Goal: Information Seeking & Learning: Understand process/instructions

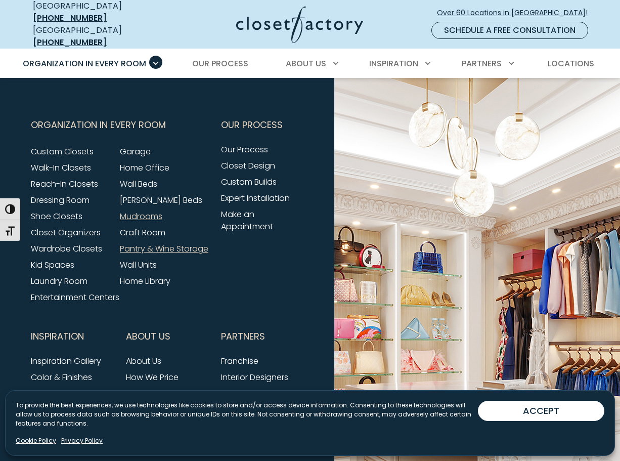
scroll to position [3134, 0]
click at [141, 249] on link "Pantry & Wine Storage" at bounding box center [164, 249] width 89 height 12
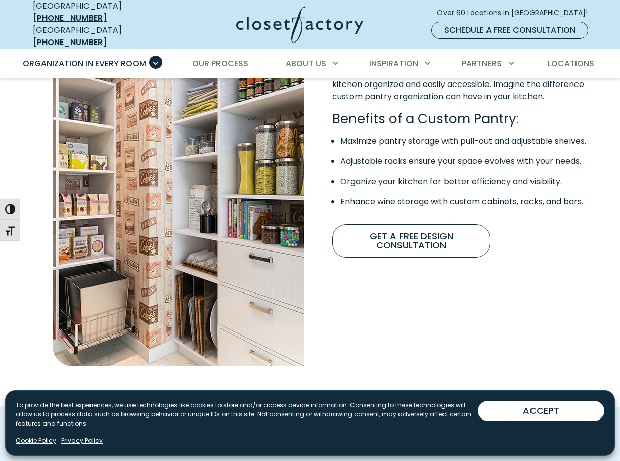
scroll to position [824, 0]
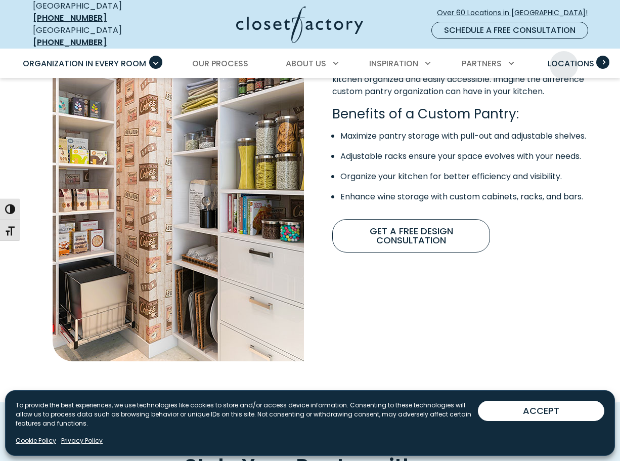
click at [564, 58] on span "Locations" at bounding box center [571, 64] width 47 height 12
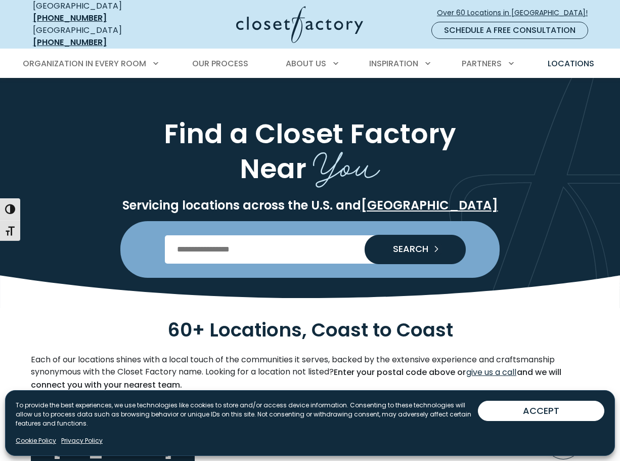
click at [304, 235] on input "Enter Postal Code" at bounding box center [310, 249] width 291 height 28
type input "*****"
click at [365, 235] on button "SEARCH" at bounding box center [415, 249] width 101 height 29
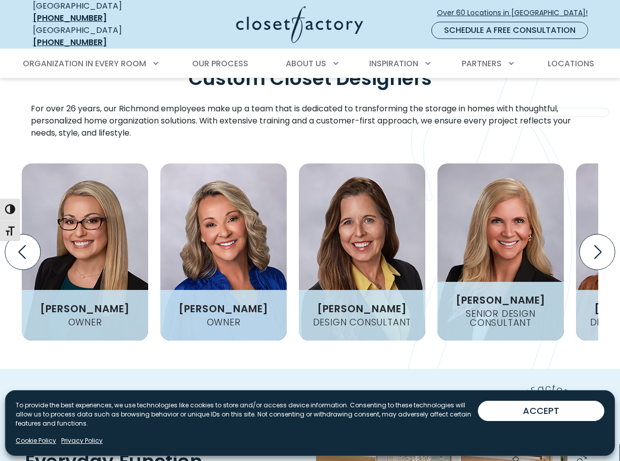
scroll to position [1271, 0]
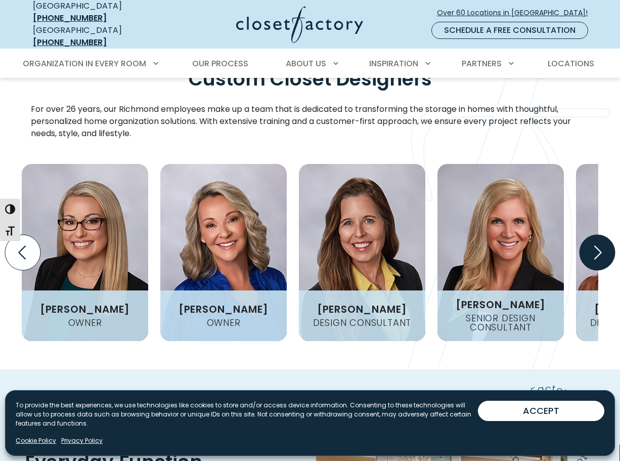
click at [601, 246] on icon "Next slide" at bounding box center [598, 253] width 8 height 14
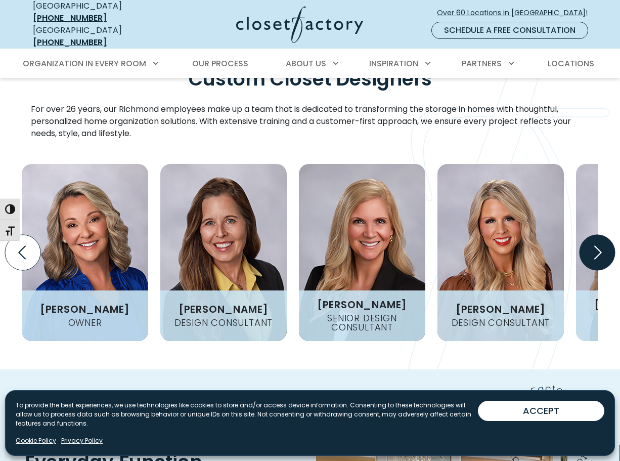
click at [601, 246] on icon "Next slide" at bounding box center [598, 253] width 8 height 14
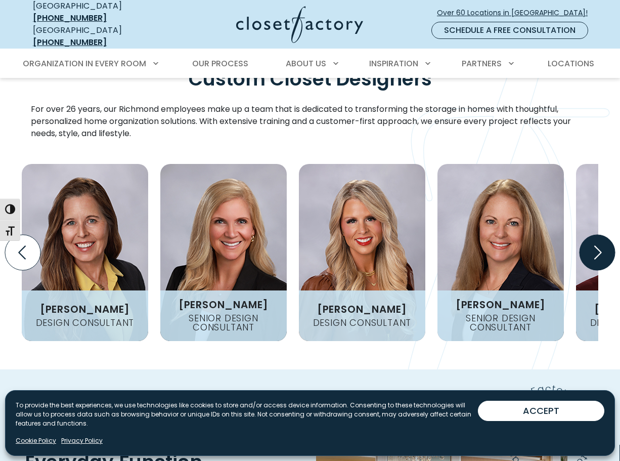
click at [601, 246] on icon "Next slide" at bounding box center [598, 253] width 8 height 14
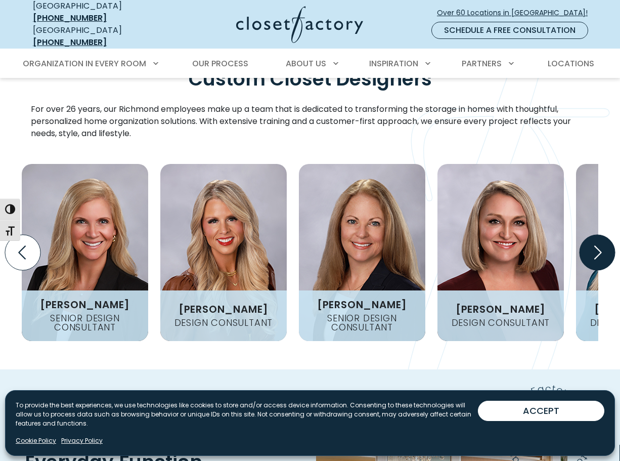
click at [601, 246] on icon "Next slide" at bounding box center [598, 253] width 8 height 14
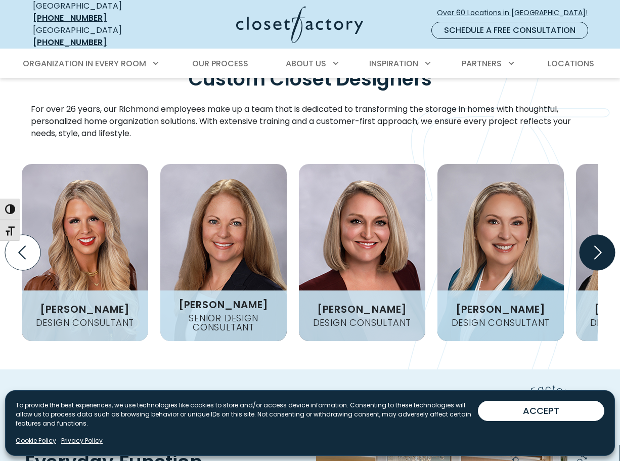
click at [601, 246] on icon "Next slide" at bounding box center [598, 253] width 8 height 14
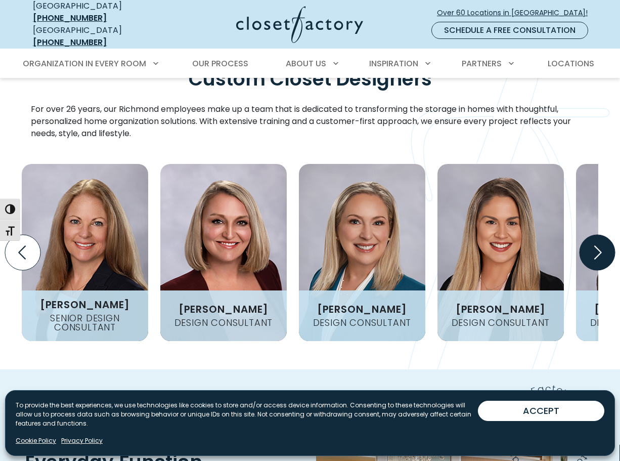
click at [601, 246] on icon "Next slide" at bounding box center [598, 253] width 8 height 14
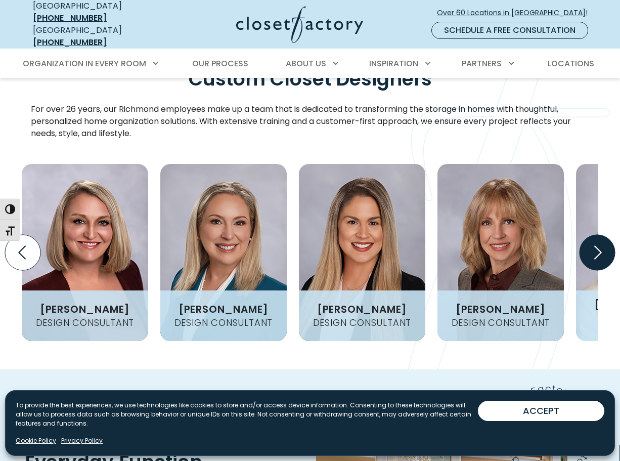
click at [601, 246] on icon "Next slide" at bounding box center [598, 253] width 8 height 14
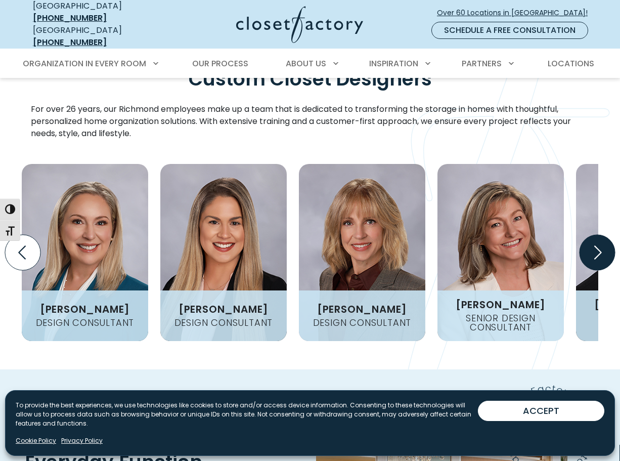
click at [601, 246] on icon "Next slide" at bounding box center [598, 253] width 8 height 14
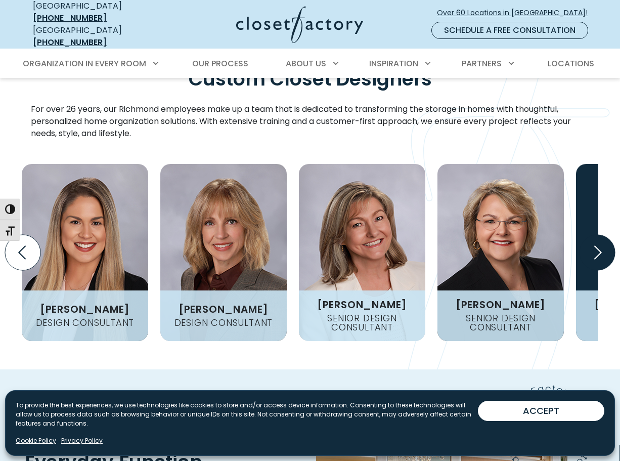
click at [601, 246] on icon "Next slide" at bounding box center [598, 253] width 8 height 14
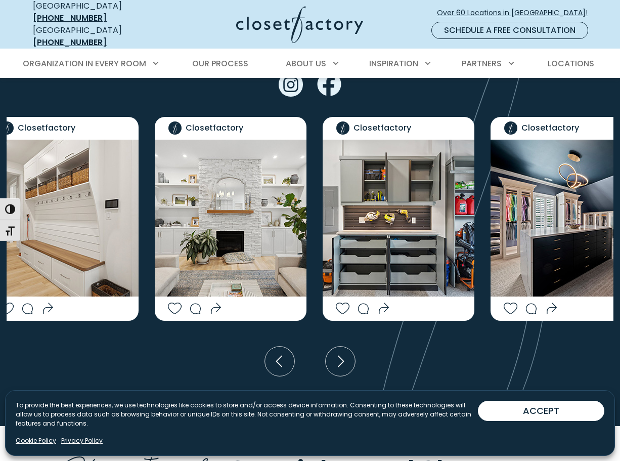
scroll to position [2436, 0]
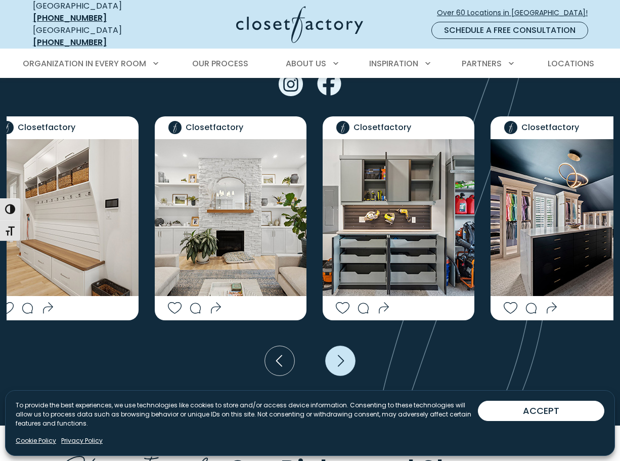
click at [347, 346] on icon "Next slide" at bounding box center [341, 361] width 30 height 30
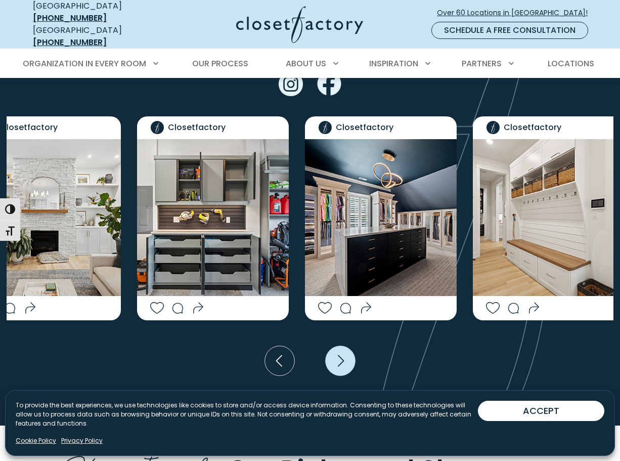
click at [347, 346] on icon "Next slide" at bounding box center [341, 361] width 30 height 30
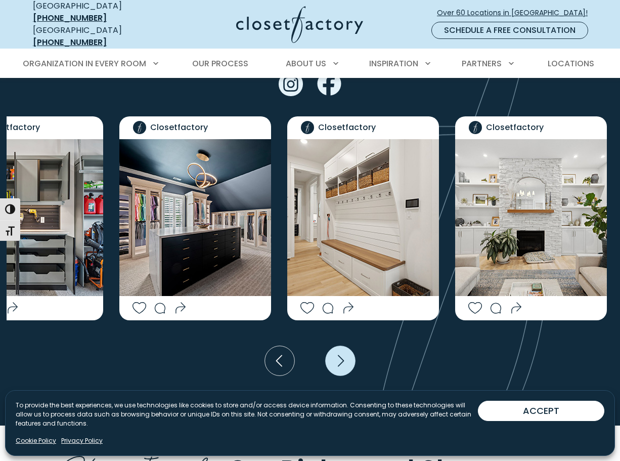
click at [347, 346] on icon "Next slide" at bounding box center [341, 361] width 30 height 30
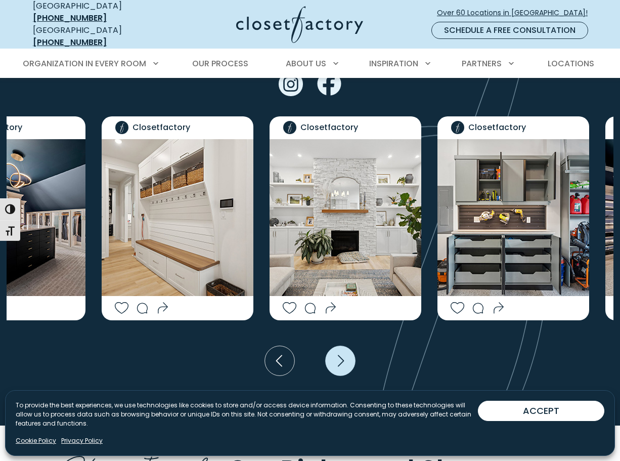
click at [347, 346] on icon "Next slide" at bounding box center [341, 361] width 30 height 30
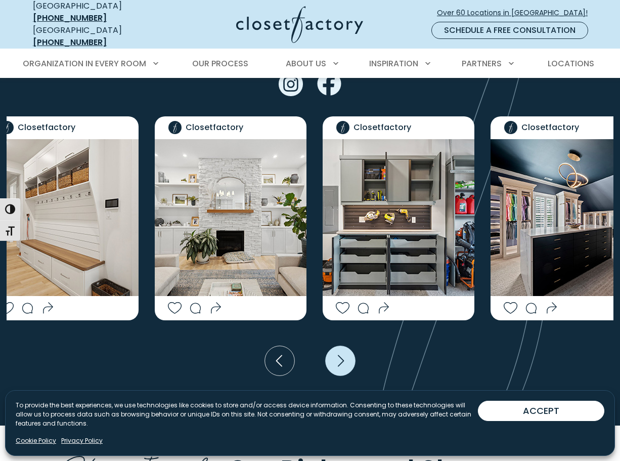
click at [347, 346] on icon "Next slide" at bounding box center [341, 361] width 30 height 30
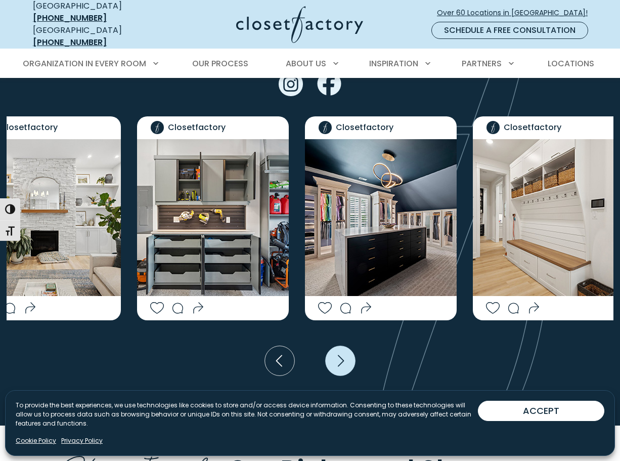
click at [347, 346] on icon "Next slide" at bounding box center [341, 361] width 30 height 30
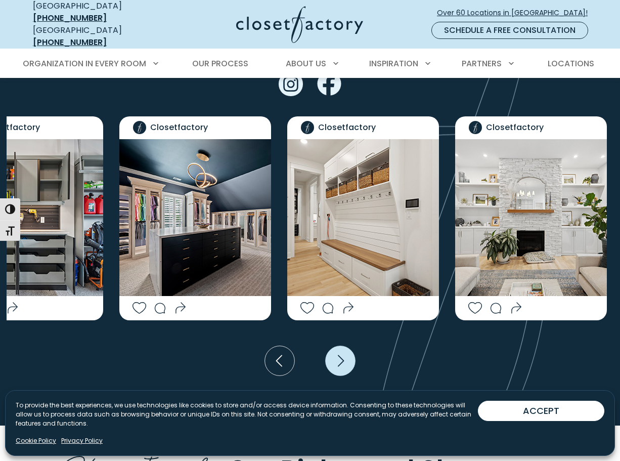
click at [347, 346] on icon "Next slide" at bounding box center [341, 361] width 30 height 30
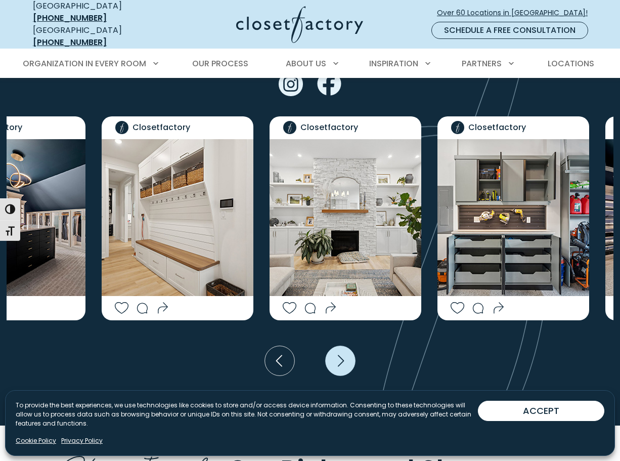
click at [347, 346] on icon "Next slide" at bounding box center [341, 361] width 30 height 30
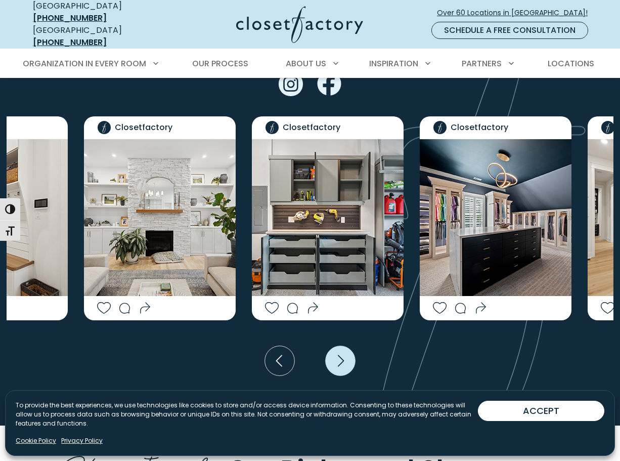
click at [347, 346] on icon "Next slide" at bounding box center [341, 361] width 30 height 30
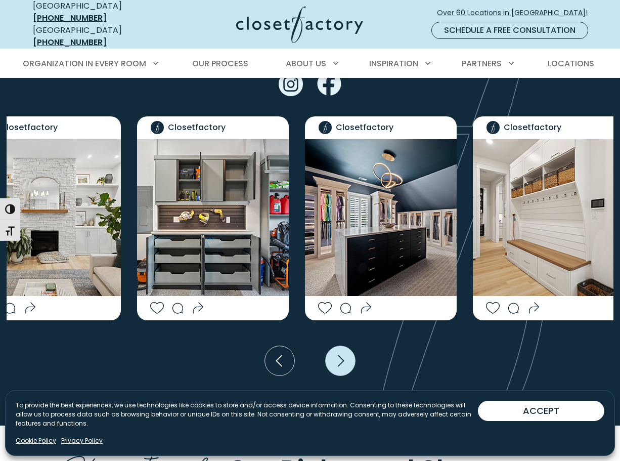
click at [347, 346] on icon "Next slide" at bounding box center [341, 361] width 30 height 30
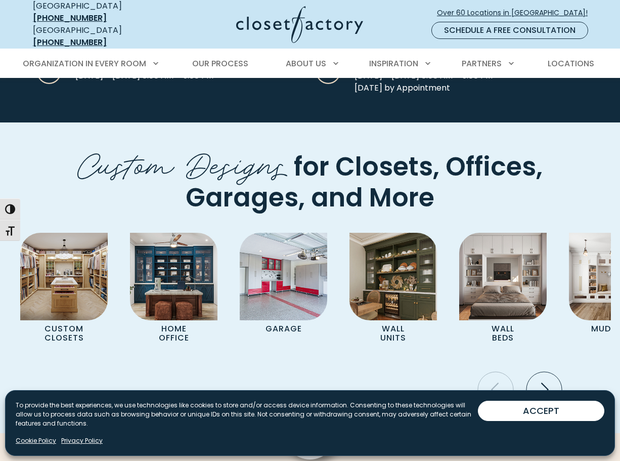
scroll to position [3565, 0]
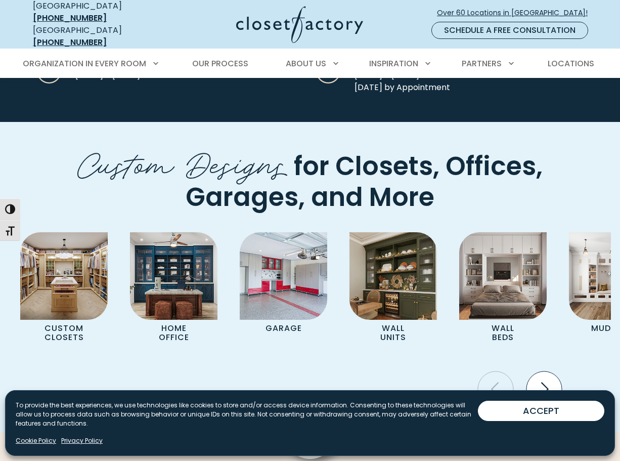
click at [551, 371] on icon "Next slide" at bounding box center [544, 388] width 35 height 35
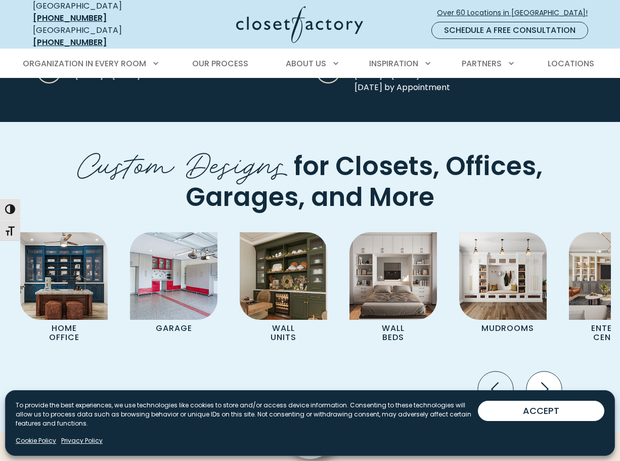
click at [551, 371] on icon "Next slide" at bounding box center [544, 388] width 35 height 35
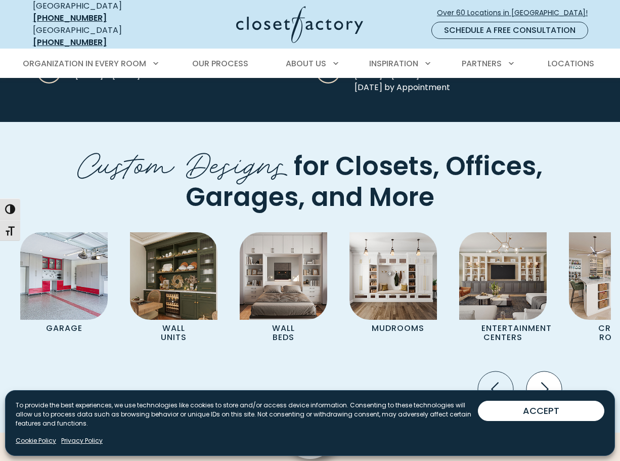
click at [551, 371] on icon "Next slide" at bounding box center [544, 388] width 35 height 35
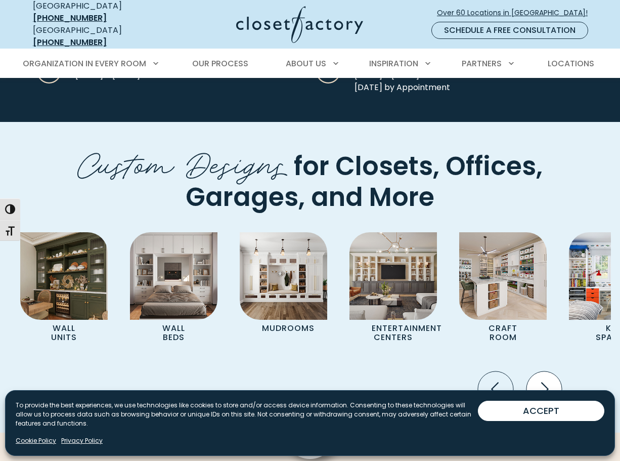
click at [551, 371] on icon "Next slide" at bounding box center [544, 388] width 35 height 35
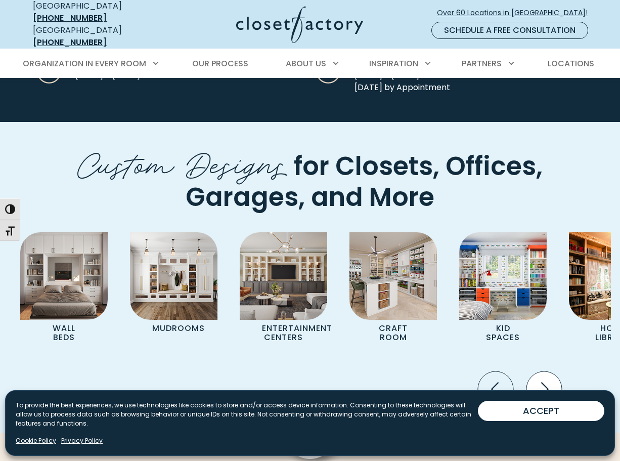
click at [551, 371] on icon "Next slide" at bounding box center [544, 388] width 35 height 35
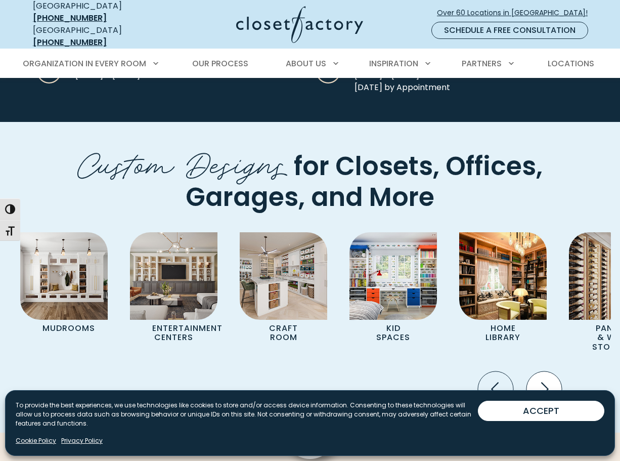
click at [551, 371] on icon "Next slide" at bounding box center [544, 388] width 35 height 35
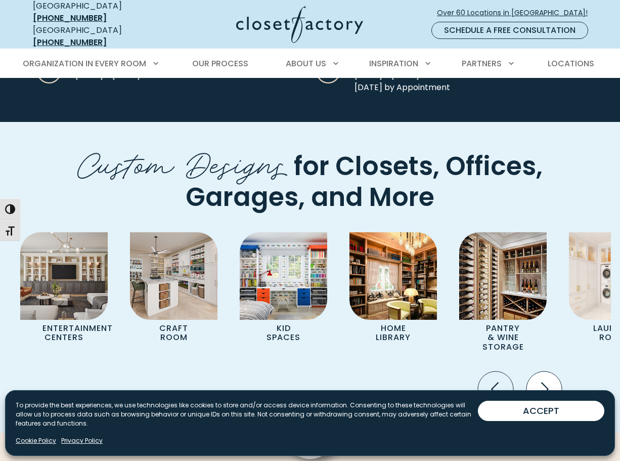
click at [551, 371] on icon "Next slide" at bounding box center [544, 388] width 35 height 35
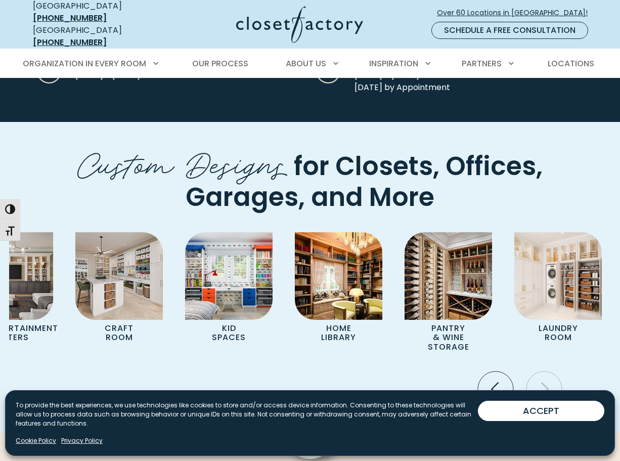
click at [551, 371] on icon "Next slide" at bounding box center [544, 388] width 35 height 35
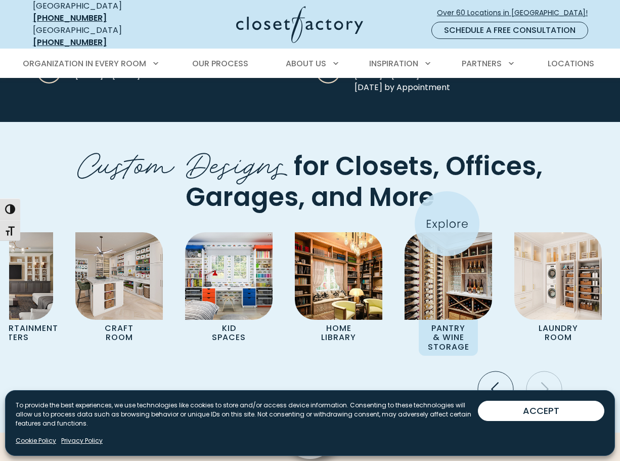
click at [447, 232] on img "Pages Gallery" at bounding box center [449, 276] width 88 height 88
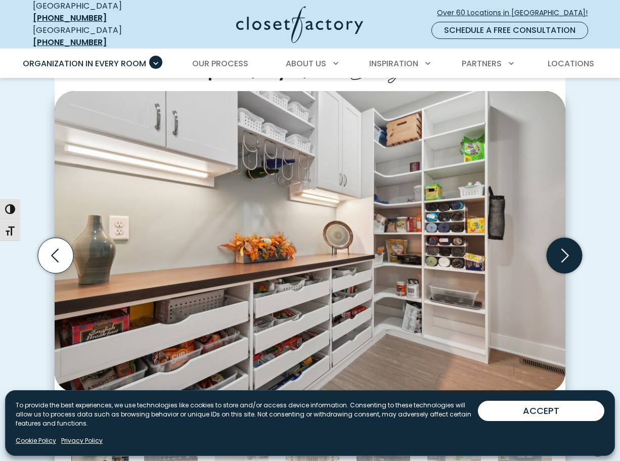
click at [564, 259] on icon "Next slide" at bounding box center [564, 255] width 35 height 35
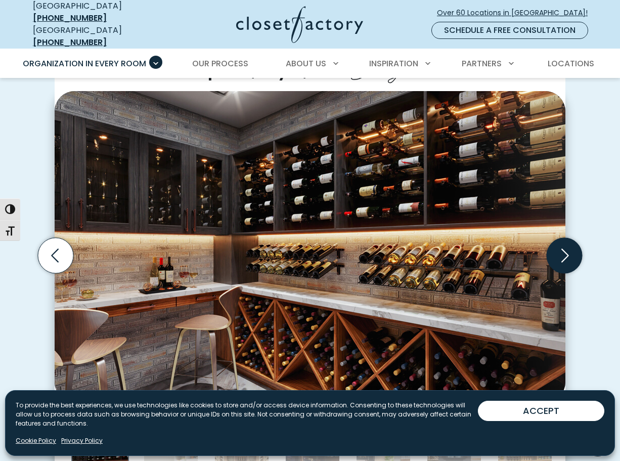
click at [564, 259] on icon "Next slide" at bounding box center [564, 255] width 35 height 35
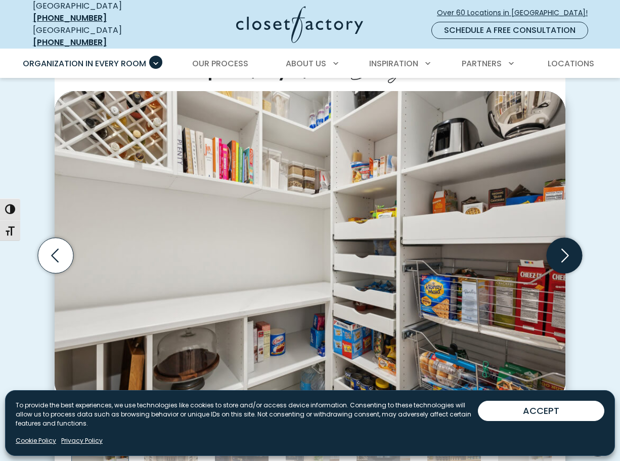
click at [564, 259] on icon "Next slide" at bounding box center [564, 255] width 35 height 35
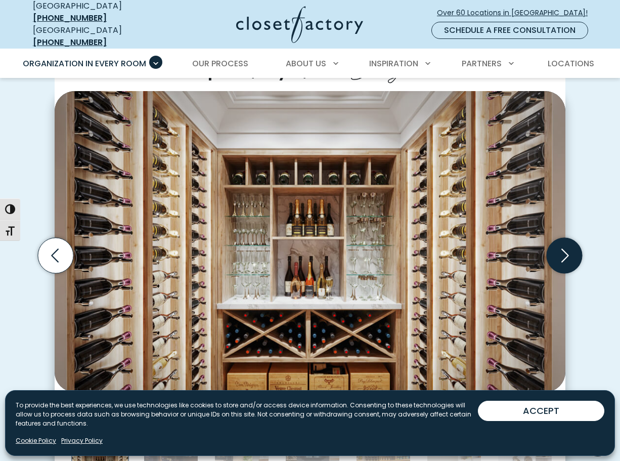
click at [564, 259] on icon "Next slide" at bounding box center [564, 255] width 35 height 35
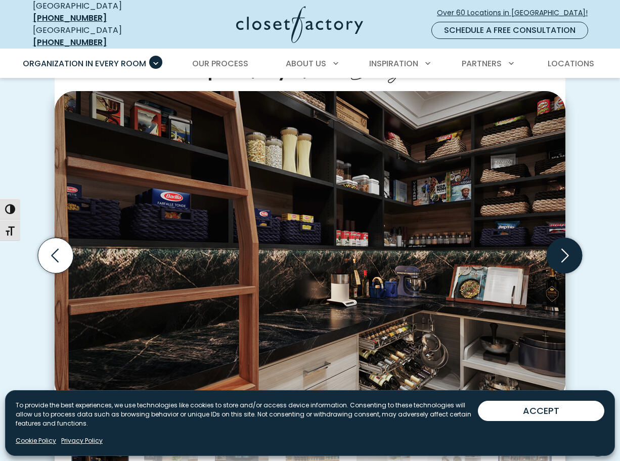
click at [564, 259] on icon "Next slide" at bounding box center [564, 255] width 35 height 35
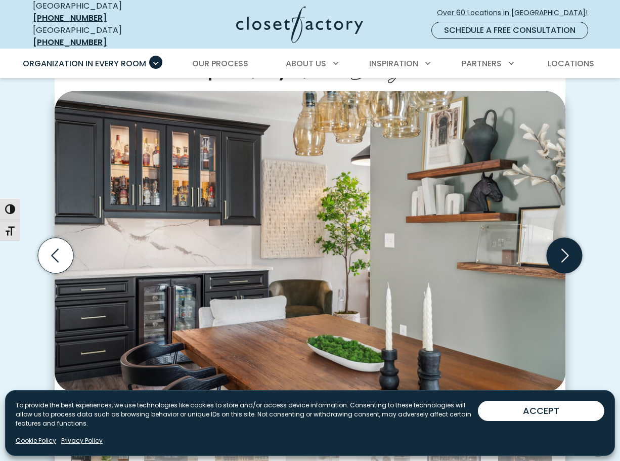
click at [564, 259] on icon "Next slide" at bounding box center [564, 255] width 35 height 35
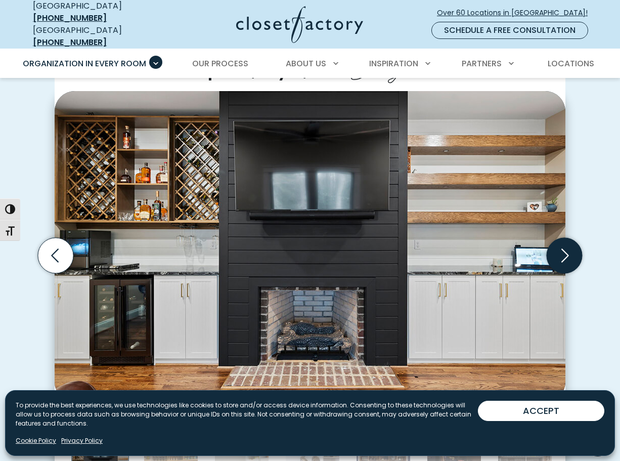
click at [564, 259] on icon "Next slide" at bounding box center [564, 255] width 35 height 35
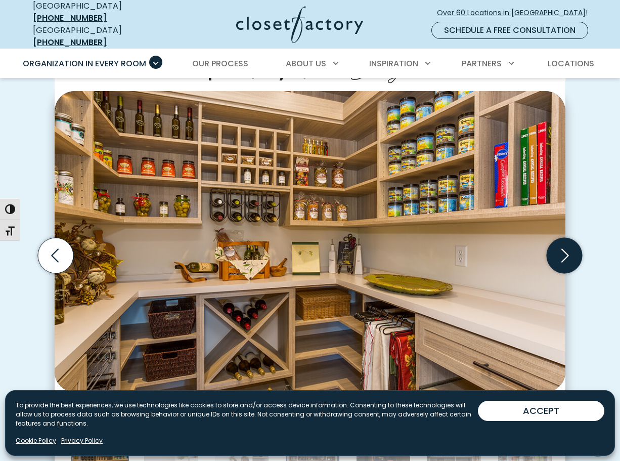
click at [564, 259] on icon "Next slide" at bounding box center [564, 255] width 35 height 35
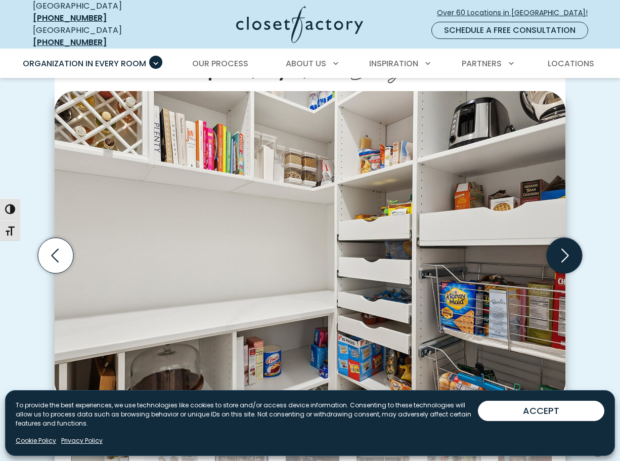
click at [564, 259] on icon "Next slide" at bounding box center [564, 255] width 35 height 35
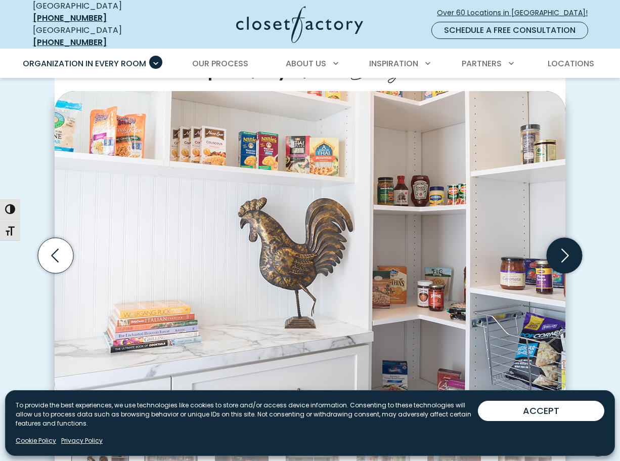
click at [564, 259] on icon "Next slide" at bounding box center [564, 255] width 35 height 35
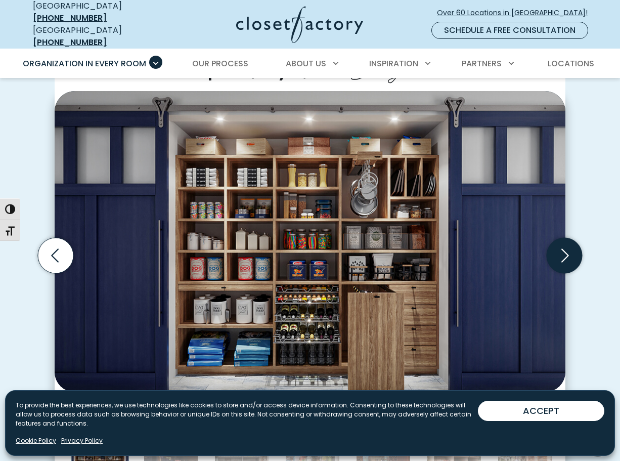
click at [564, 259] on icon "Next slide" at bounding box center [564, 255] width 35 height 35
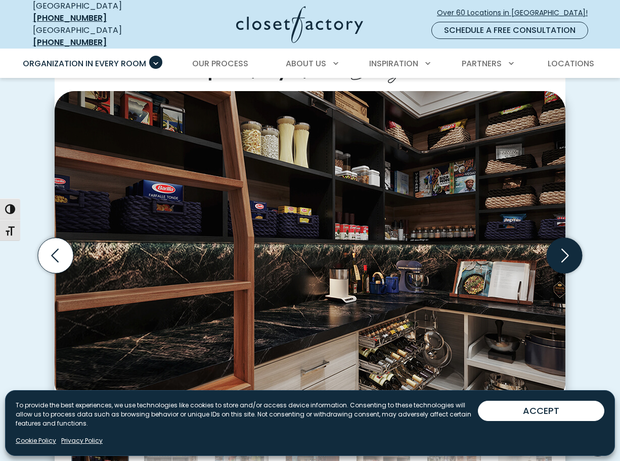
click at [564, 259] on icon "Next slide" at bounding box center [564, 255] width 35 height 35
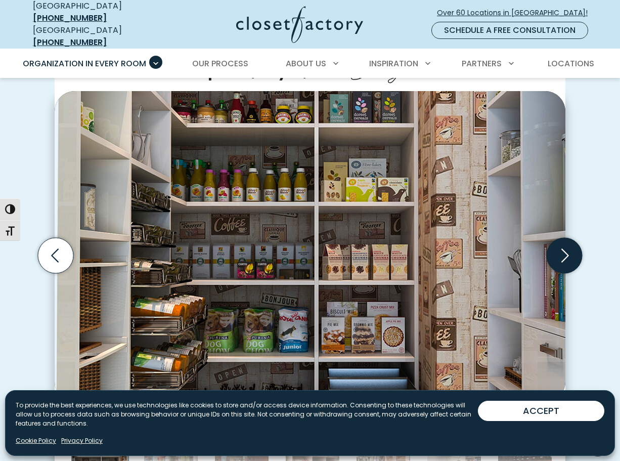
click at [564, 259] on icon "Next slide" at bounding box center [564, 255] width 35 height 35
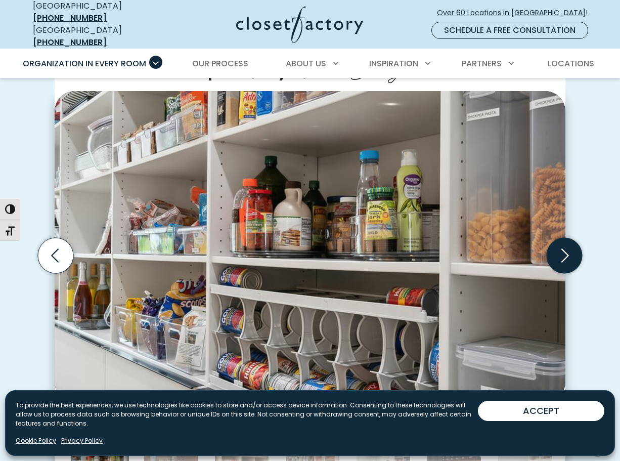
click at [564, 259] on icon "Next slide" at bounding box center [564, 255] width 35 height 35
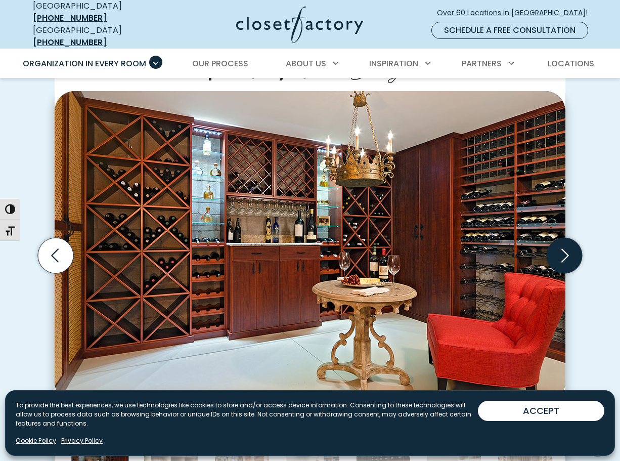
click at [564, 259] on icon "Next slide" at bounding box center [564, 255] width 35 height 35
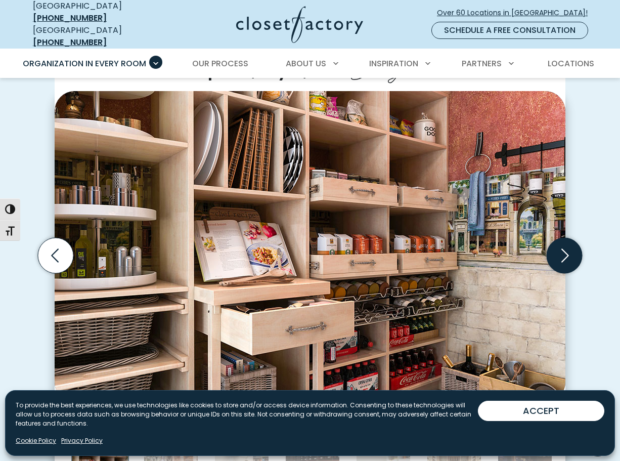
click at [564, 259] on icon "Next slide" at bounding box center [564, 255] width 35 height 35
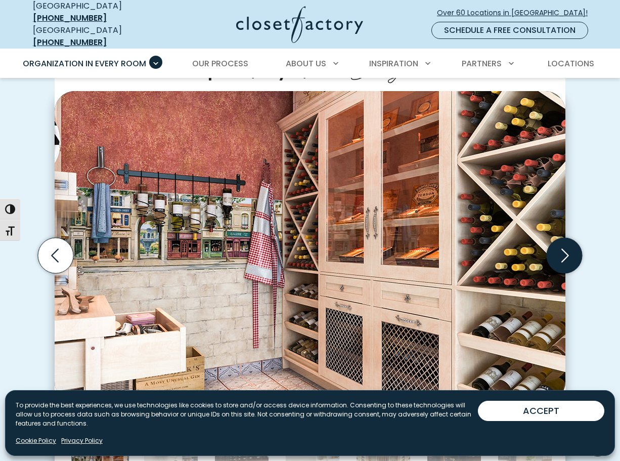
click at [564, 259] on icon "Next slide" at bounding box center [564, 255] width 35 height 35
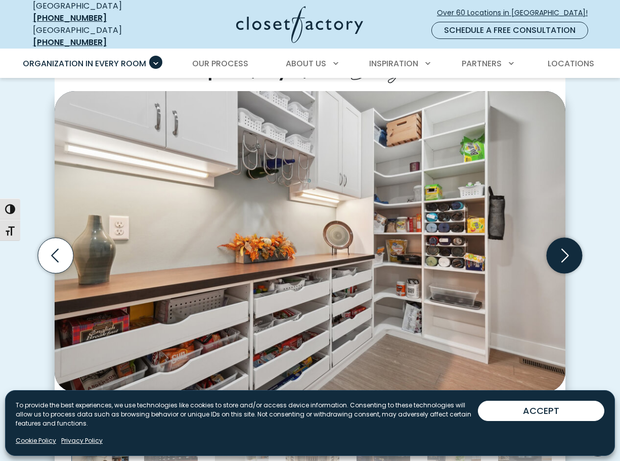
click at [564, 259] on icon "Next slide" at bounding box center [564, 255] width 35 height 35
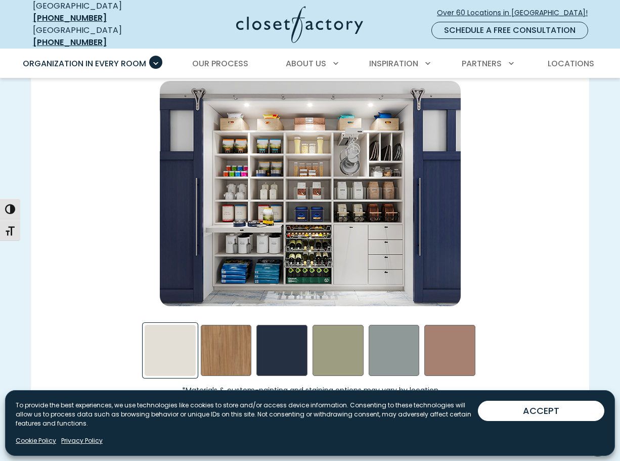
scroll to position [1394, 0]
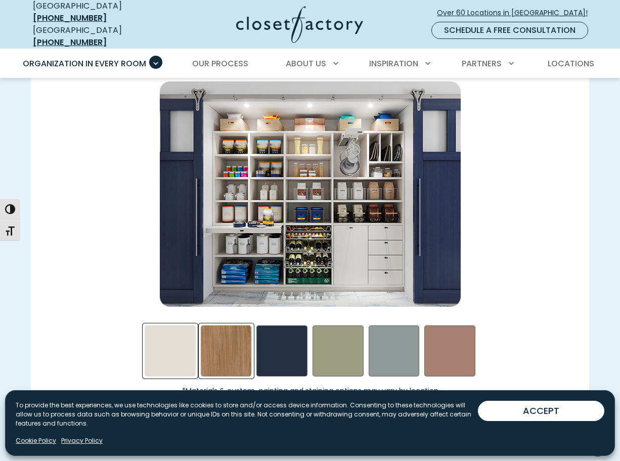
click at [234, 325] on div "Nutmeg Swatch" at bounding box center [226, 350] width 51 height 51
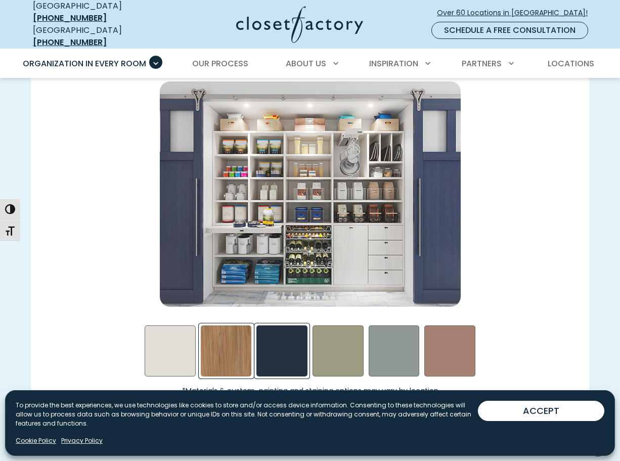
click at [284, 341] on div "Calm Sea Swatch" at bounding box center [281, 350] width 51 height 51
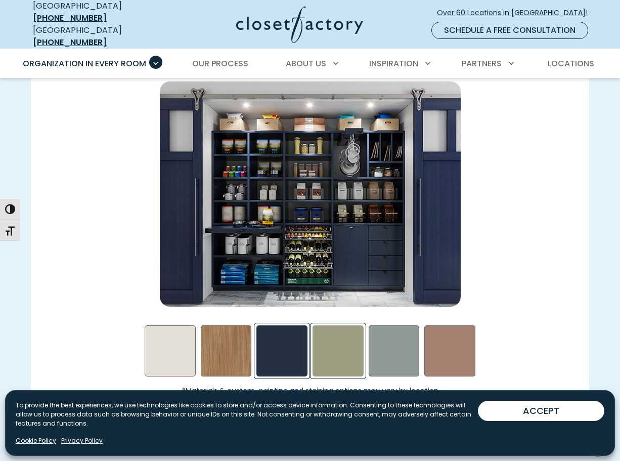
click at [341, 353] on div "Sage Swatch" at bounding box center [338, 350] width 51 height 51
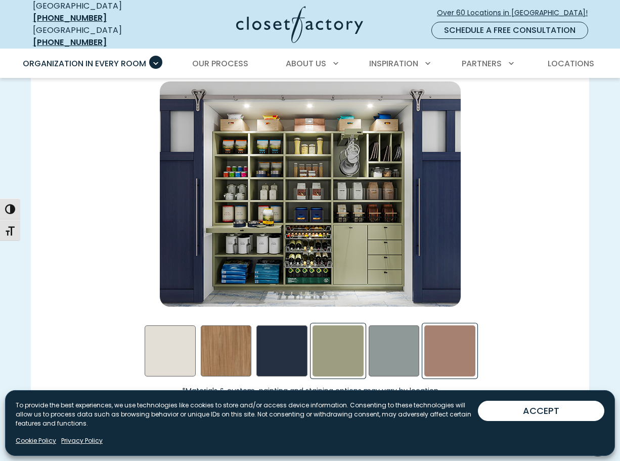
click at [426, 341] on div "Terrarosa Swatch" at bounding box center [449, 350] width 51 height 51
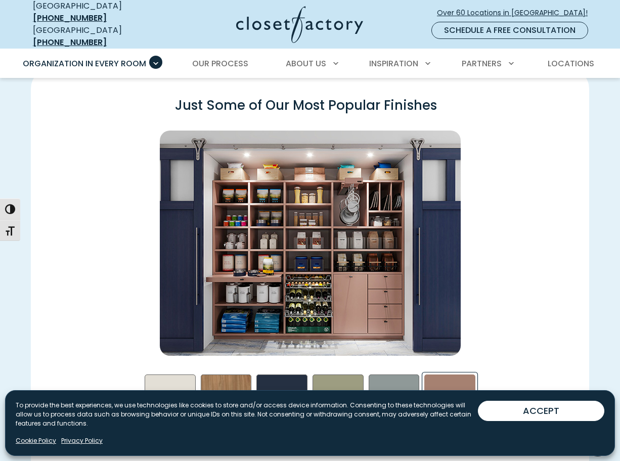
scroll to position [1336, 0]
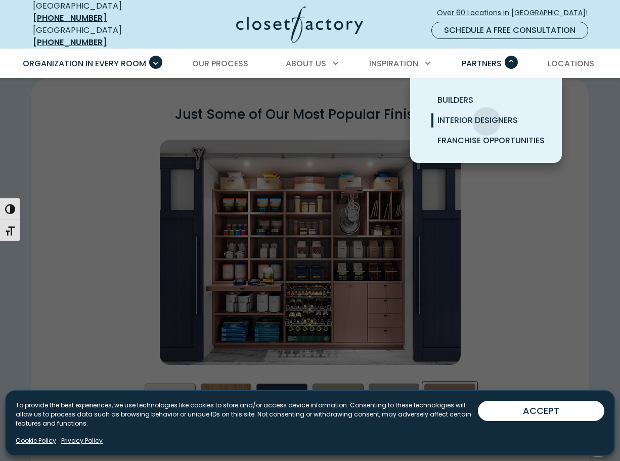
click at [487, 114] on span "Interior Designers" at bounding box center [478, 120] width 80 height 12
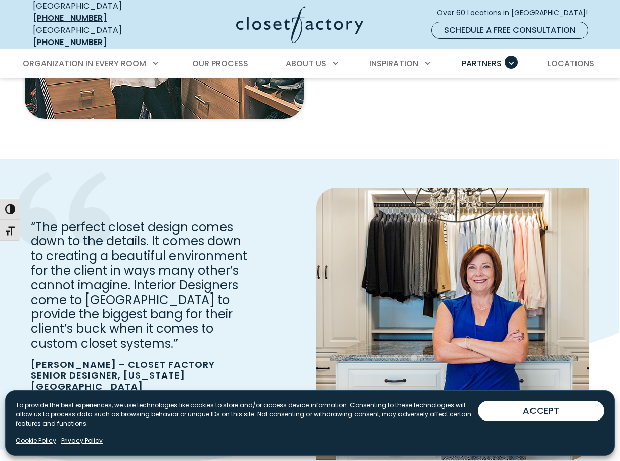
scroll to position [2106, 0]
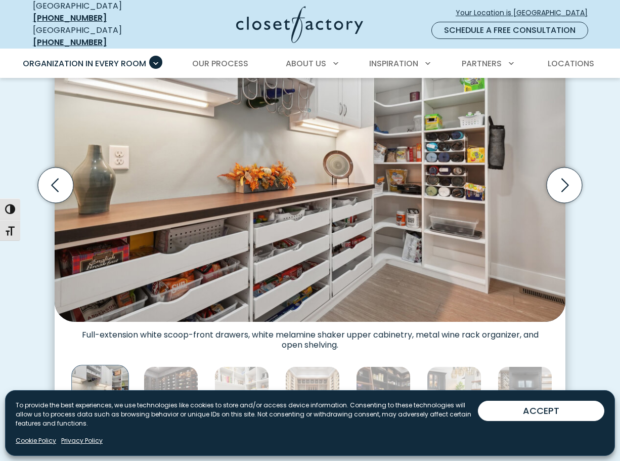
scroll to position [346, 0]
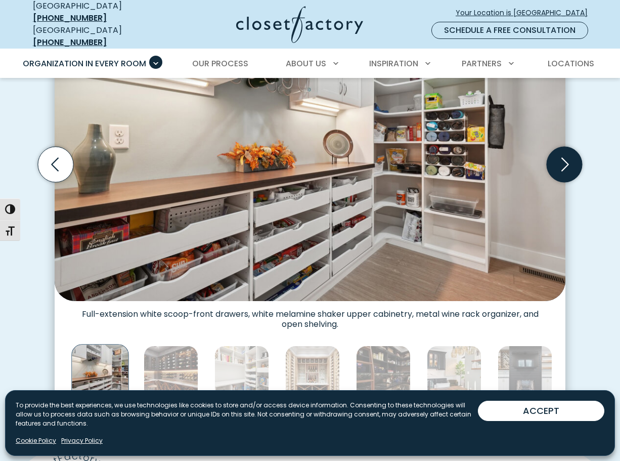
click at [570, 171] on icon "Next slide" at bounding box center [564, 164] width 35 height 35
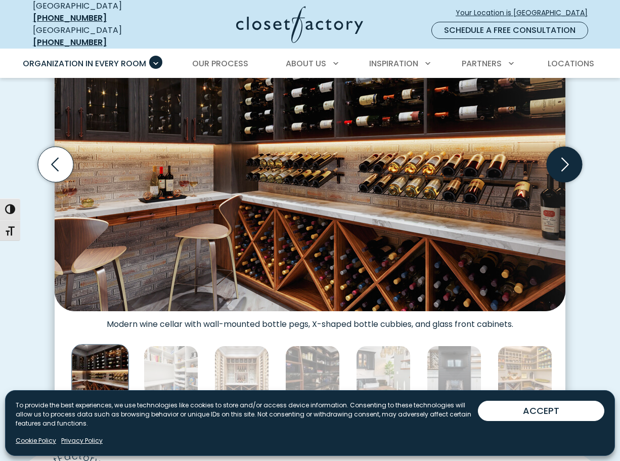
scroll to position [0, 0]
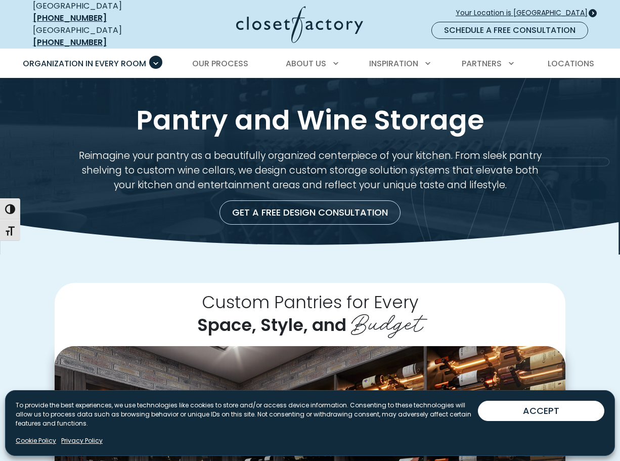
click at [545, 11] on span "Your Location is [GEOGRAPHIC_DATA]" at bounding box center [526, 13] width 140 height 11
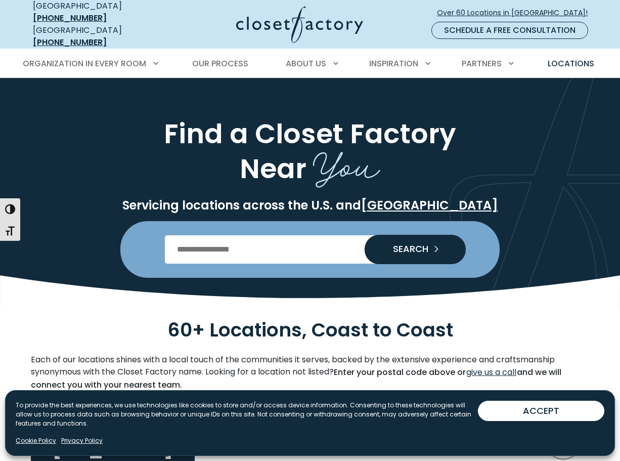
click at [341, 235] on input "Enter Postal Code" at bounding box center [310, 249] width 291 height 28
type input "*****"
click at [393, 252] on button "SEARCH" at bounding box center [415, 249] width 101 height 28
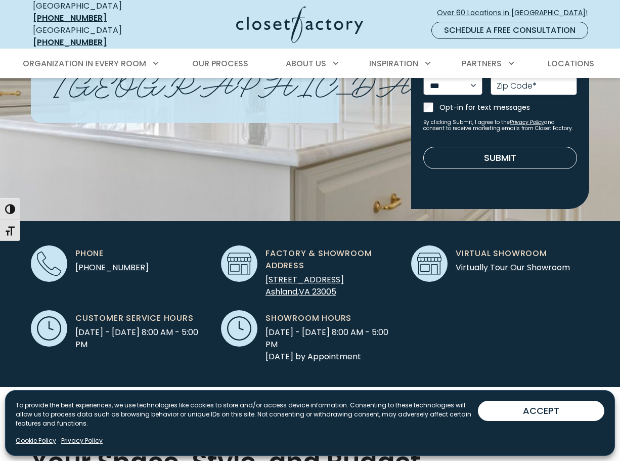
scroll to position [186, 0]
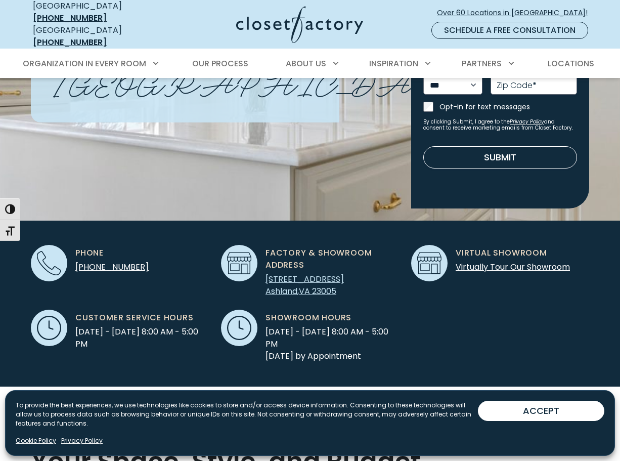
click at [330, 285] on span "23005" at bounding box center [324, 291] width 24 height 12
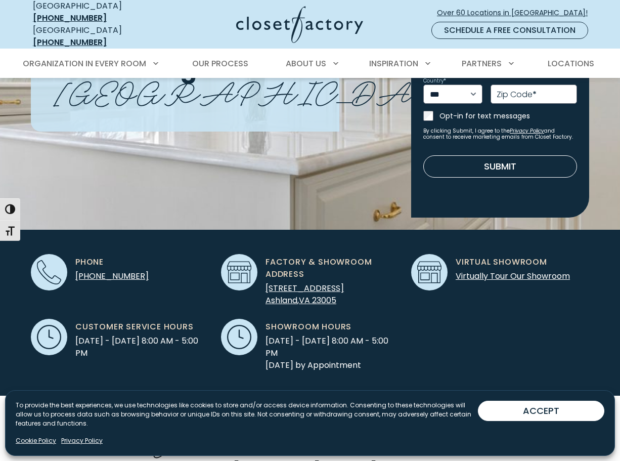
scroll to position [0, 0]
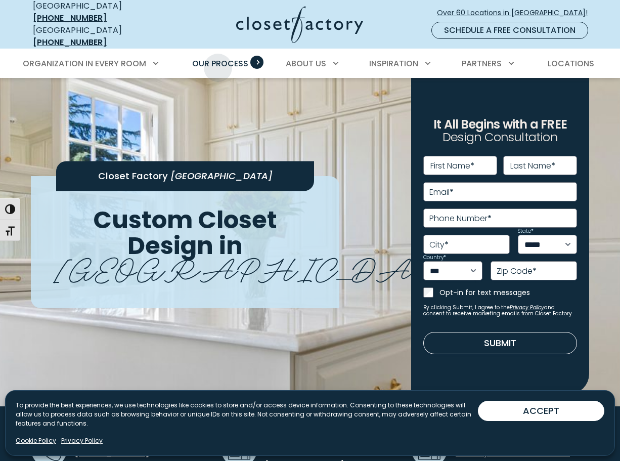
click at [218, 60] on span "Our Process" at bounding box center [220, 64] width 56 height 12
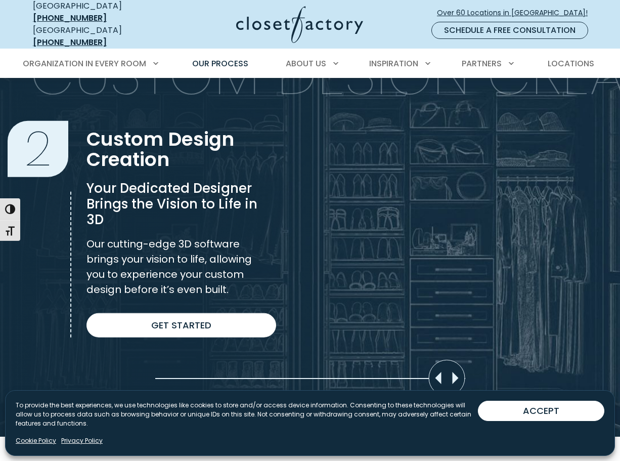
scroll to position [661, 0]
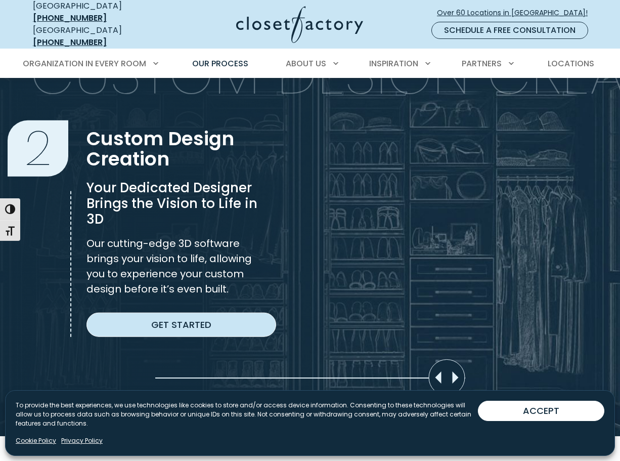
click at [192, 320] on link "Get Started" at bounding box center [182, 325] width 190 height 24
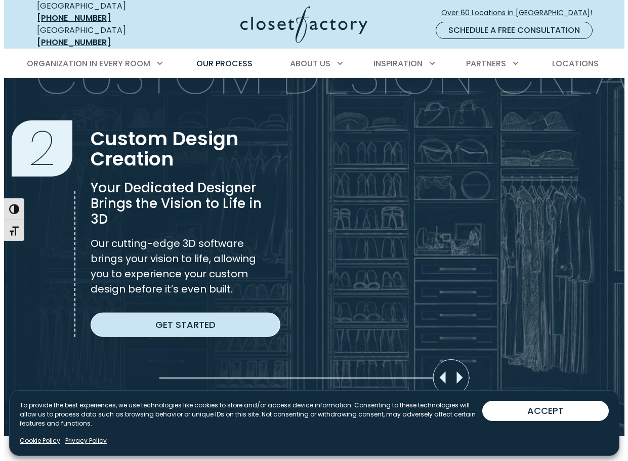
scroll to position [661, 0]
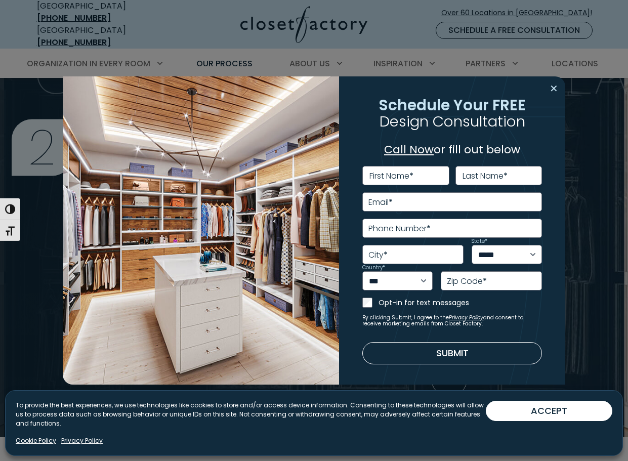
click at [553, 92] on button "Close modal" at bounding box center [553, 88] width 15 height 16
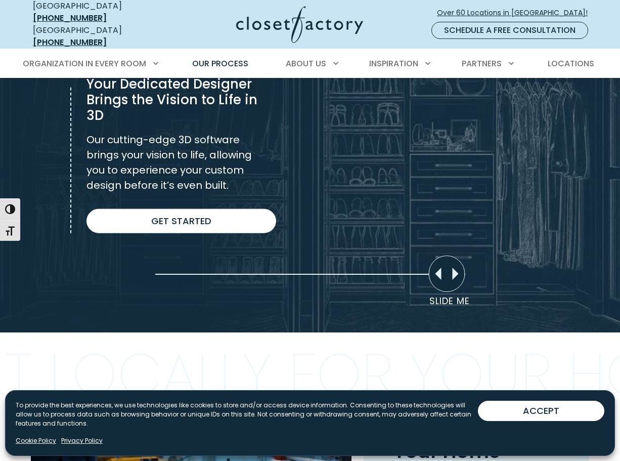
scroll to position [770, 0]
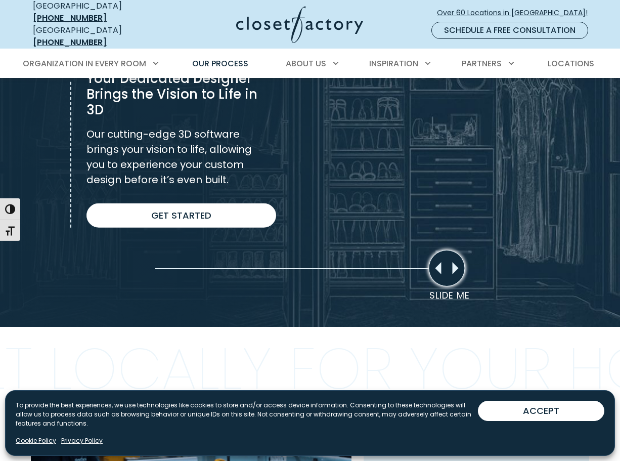
click at [433, 263] on div "Slide Me" at bounding box center [447, 268] width 36 height 36
click at [439, 271] on div "Slide Me" at bounding box center [447, 268] width 36 height 36
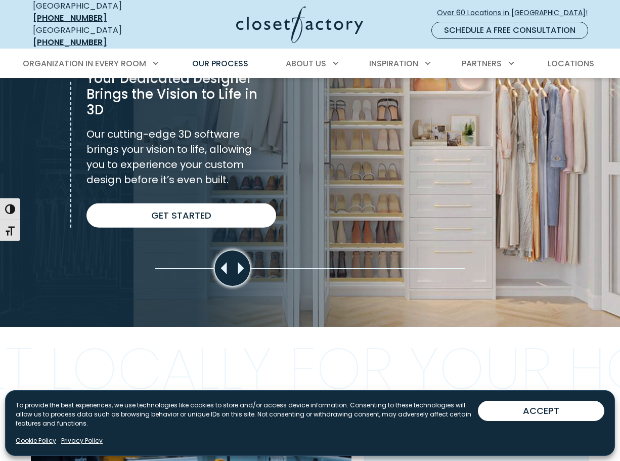
drag, startPoint x: 436, startPoint y: 272, endPoint x: 213, endPoint y: 294, distance: 223.3
click at [213, 294] on section "Custom Design Creation 2 Custom Design Creation Your Dedicated Designer Brings …" at bounding box center [310, 117] width 620 height 420
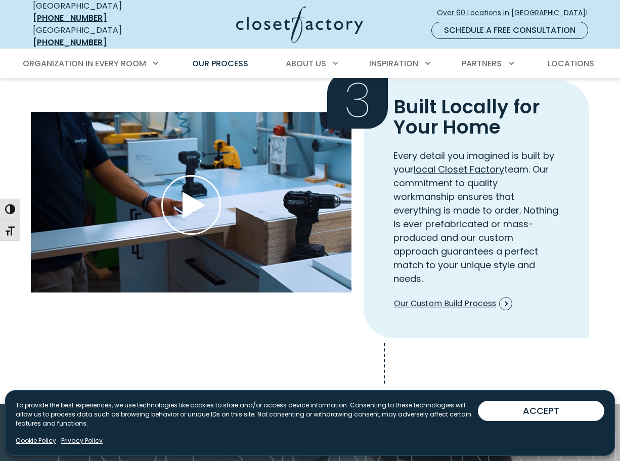
scroll to position [1087, 0]
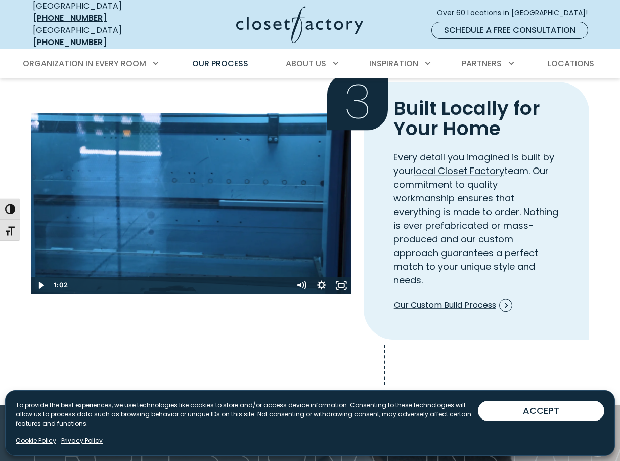
click at [191, 206] on use "Play Wistia video" at bounding box center [191, 207] width 58 height 58
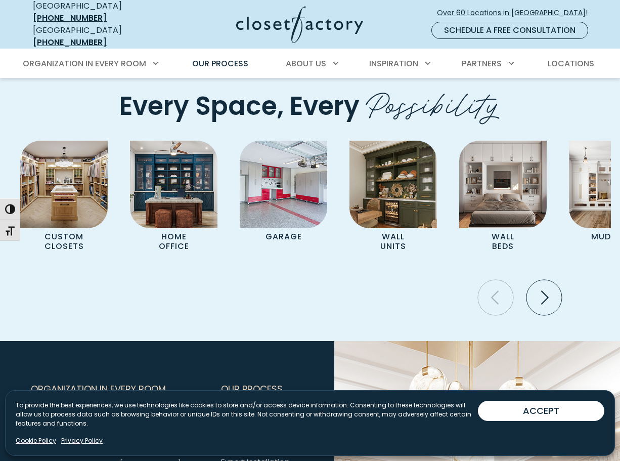
scroll to position [2090, 0]
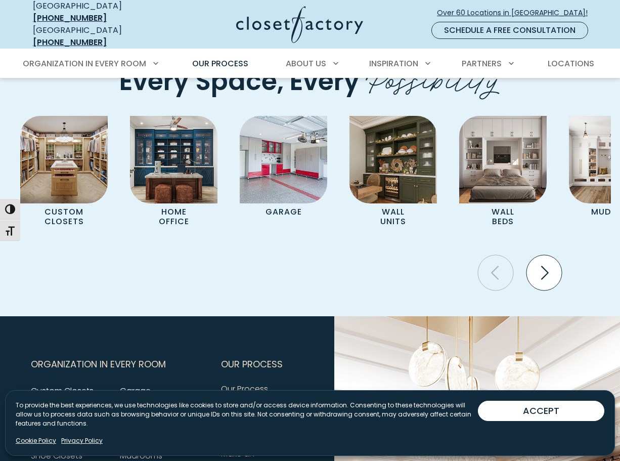
click at [541, 268] on icon "Next slide" at bounding box center [544, 272] width 35 height 35
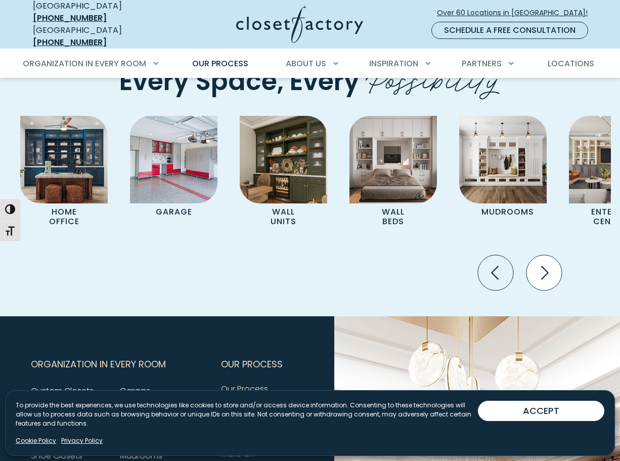
click at [541, 268] on icon "Next slide" at bounding box center [544, 272] width 35 height 35
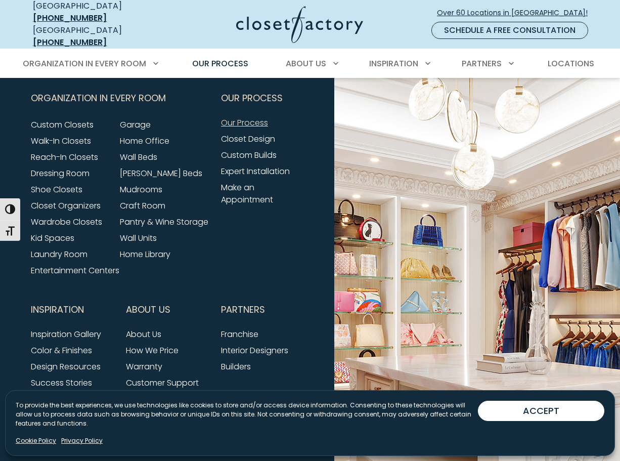
scroll to position [2355, 0]
